Goal: Communication & Community: Answer question/provide support

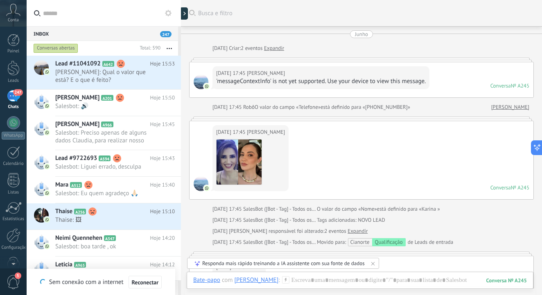
scroll to position [3317, 0]
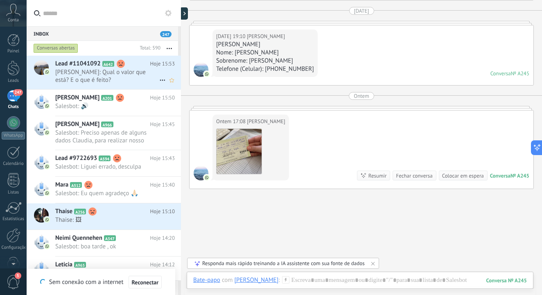
click at [118, 78] on span "[PERSON_NAME]: Qual o valor que está? E o que é feito?" at bounding box center [107, 76] width 104 height 16
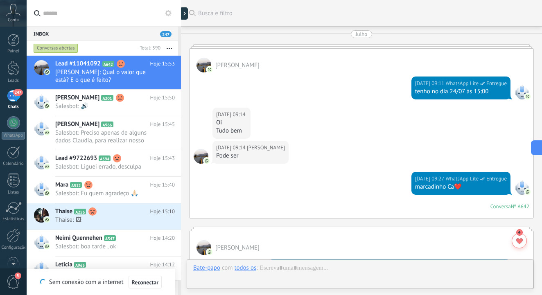
scroll to position [2329, 0]
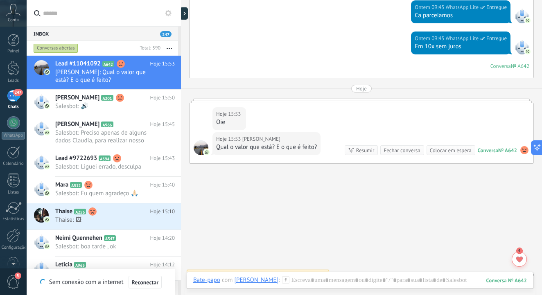
click at [314, 101] on div at bounding box center [361, 101] width 345 height 4
click at [364, 101] on div at bounding box center [361, 101] width 345 height 4
click at [302, 101] on div at bounding box center [361, 101] width 345 height 4
click at [302, 102] on div at bounding box center [361, 101] width 345 height 4
click at [278, 119] on div "Hoje 15:53 [PERSON_NAME] Oie" at bounding box center [361, 117] width 344 height 29
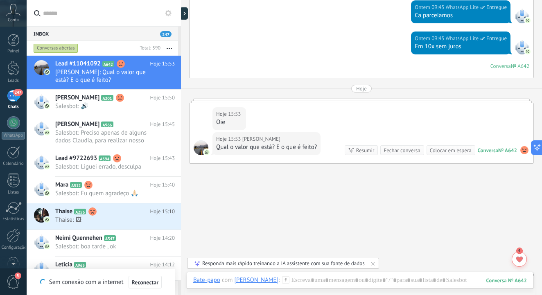
click at [266, 102] on div at bounding box center [361, 101] width 345 height 4
